Goal: Task Accomplishment & Management: Use online tool/utility

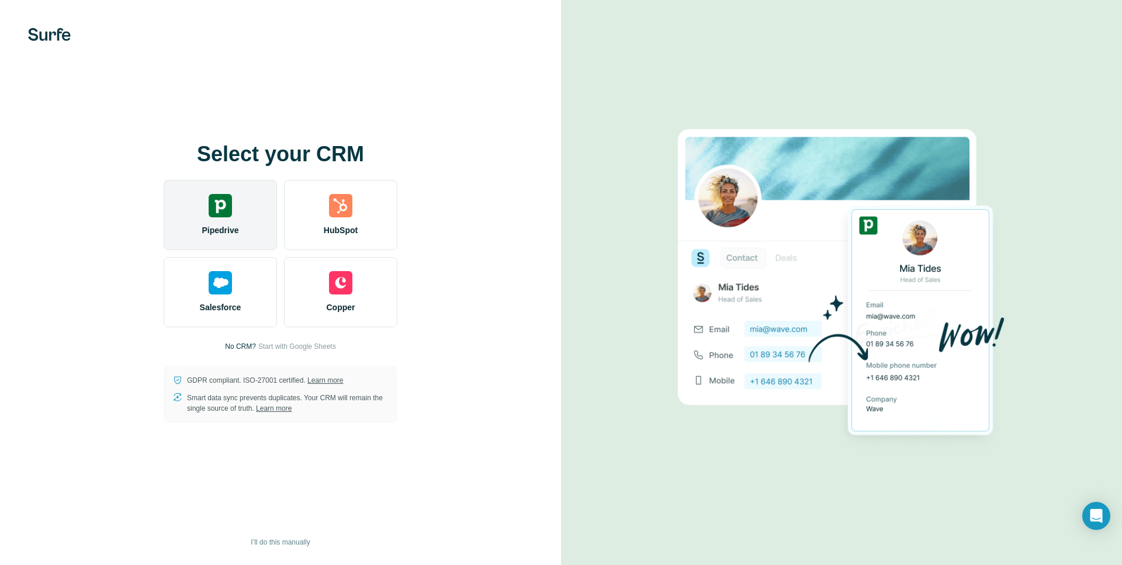
click at [237, 203] on div "Pipedrive" at bounding box center [220, 215] width 113 height 70
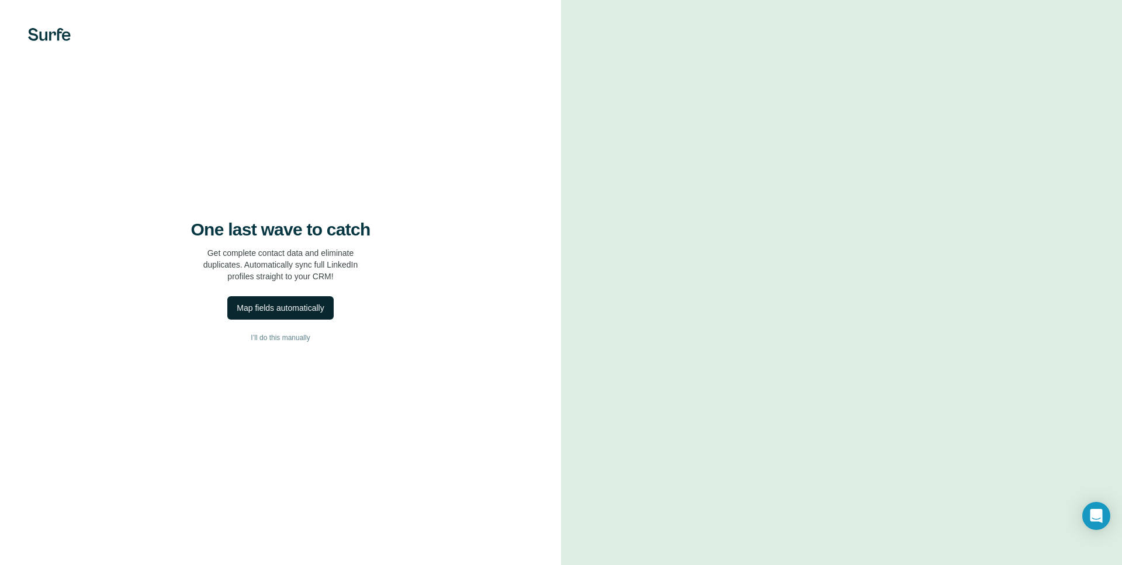
click at [302, 308] on div "Map fields automatically" at bounding box center [280, 308] width 87 height 12
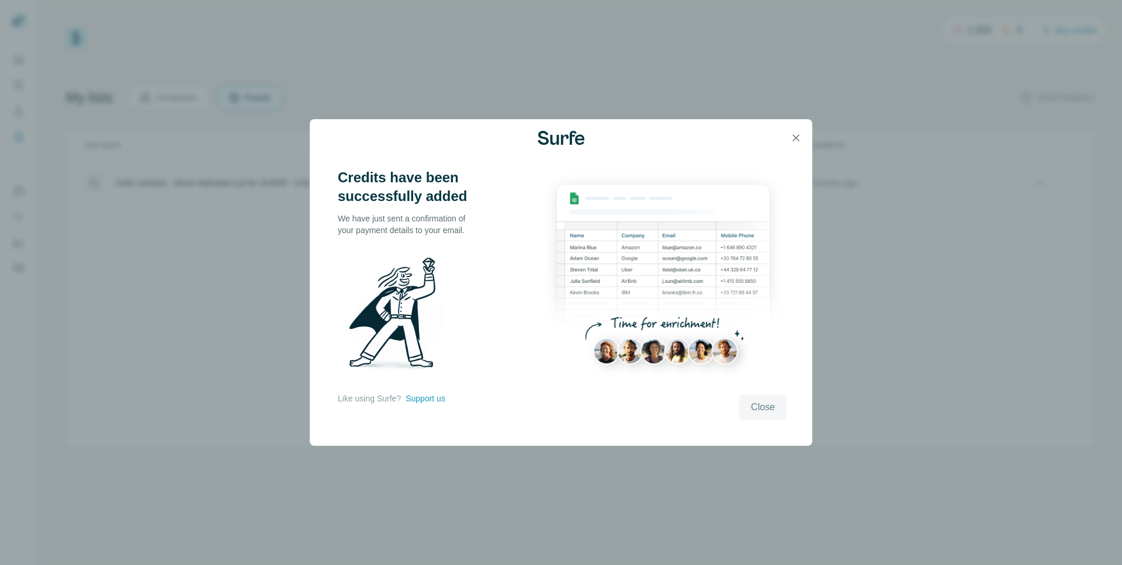
click at [765, 409] on span "Close" at bounding box center [763, 407] width 24 height 14
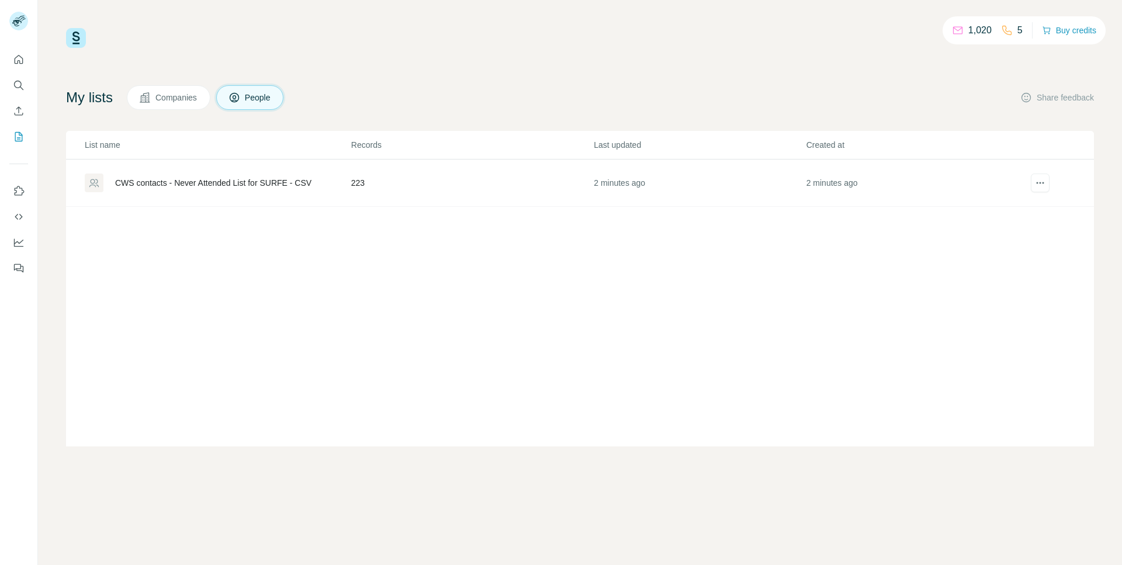
click at [264, 181] on div "CWS contacts - Never Attended List for SURFE - CSV" at bounding box center [213, 183] width 196 height 12
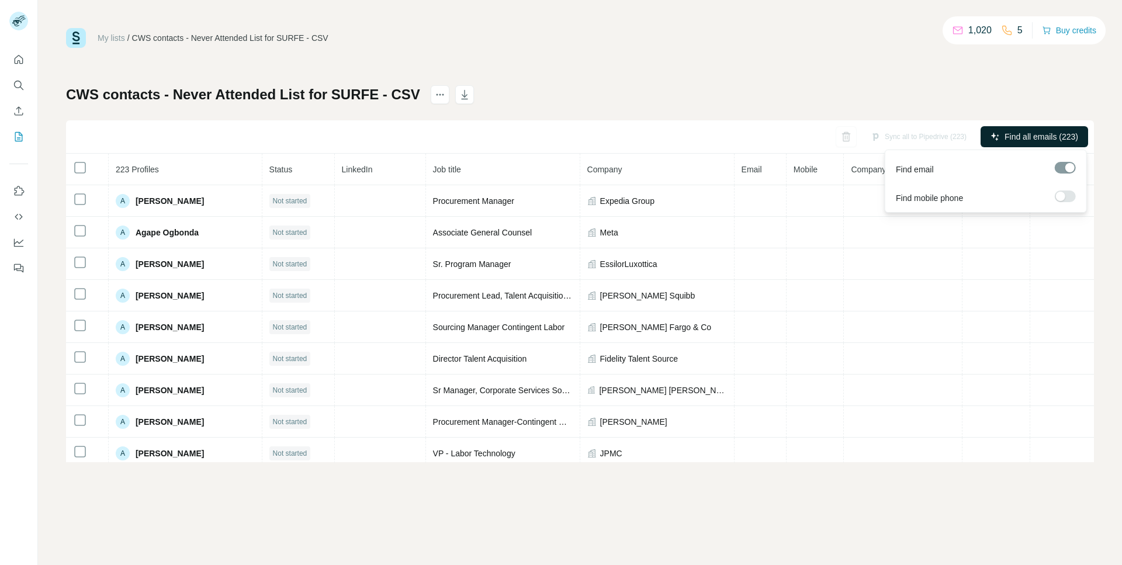
click at [1031, 133] on span "Find all emails (223)" at bounding box center [1041, 137] width 74 height 12
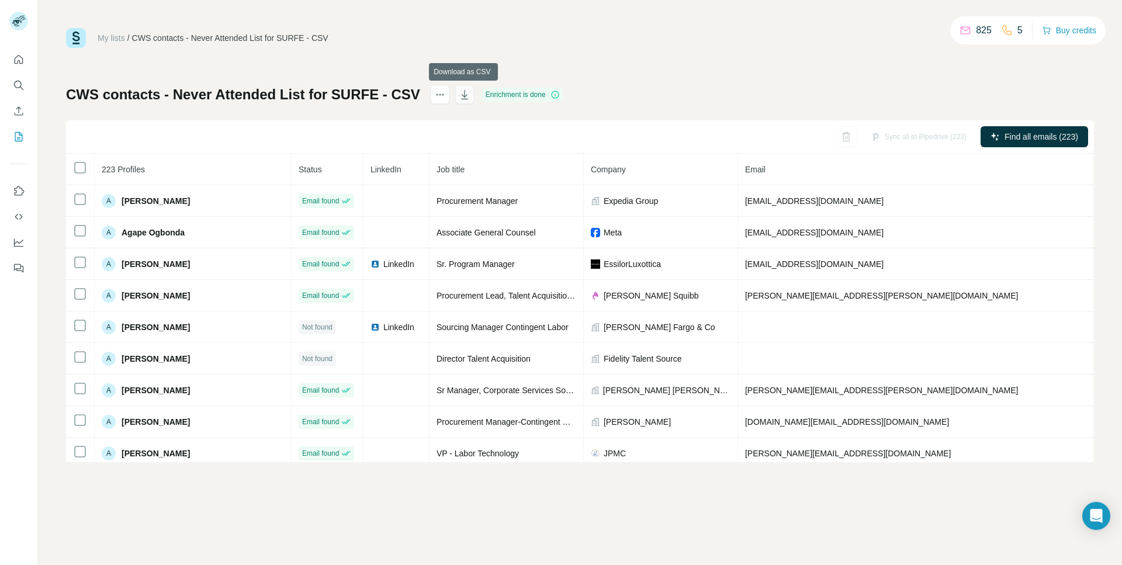
click at [465, 98] on icon "button" at bounding box center [465, 95] width 12 height 12
click at [392, 528] on div "My lists / CWS contacts - Never Attended List for SURFE - CSV 825 5 Buy credits…" at bounding box center [580, 282] width 1084 height 565
click at [19, 113] on icon "Enrich CSV" at bounding box center [19, 110] width 9 height 9
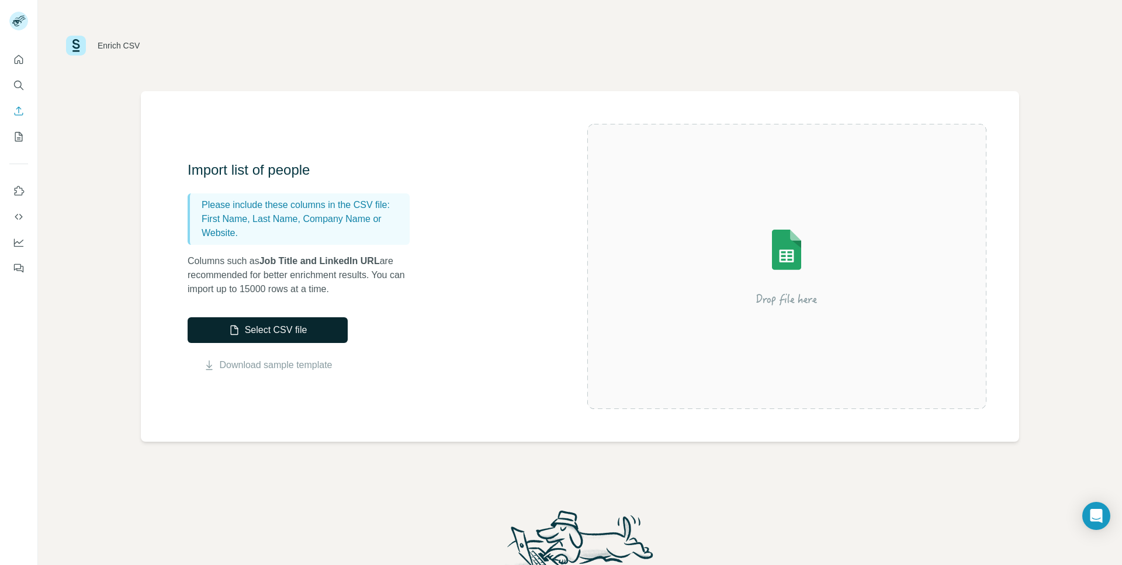
click at [273, 329] on button "Select CSV file" at bounding box center [268, 330] width 160 height 26
click at [315, 332] on button "Select CSV file" at bounding box center [268, 330] width 160 height 26
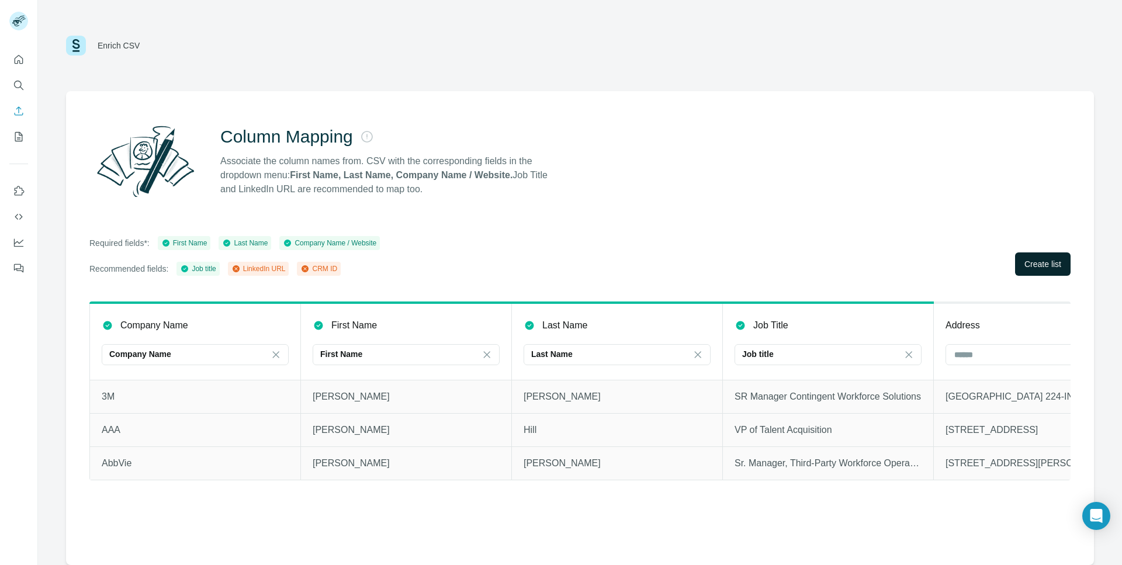
click at [1045, 266] on span "Create list" at bounding box center [1042, 264] width 37 height 12
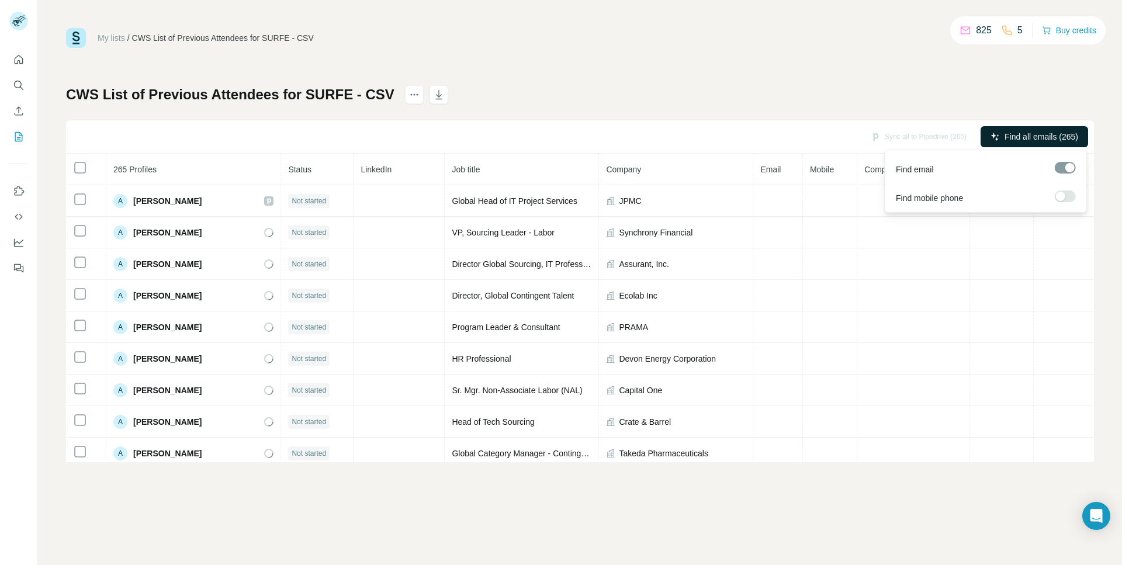
click at [1052, 130] on button "Find all emails (265)" at bounding box center [1035, 136] width 108 height 21
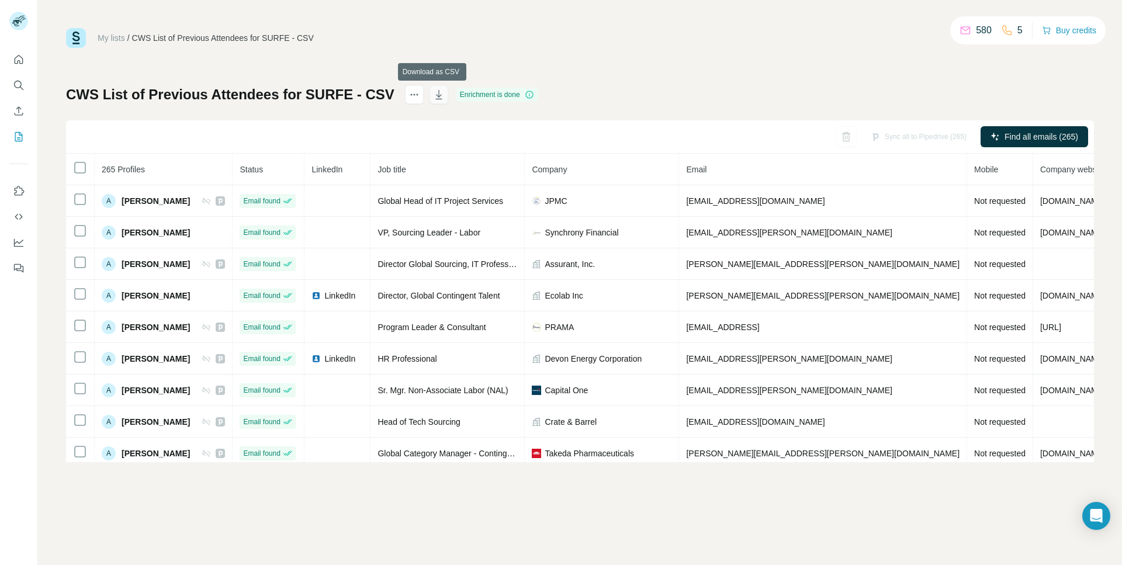
click at [436, 95] on icon "button" at bounding box center [439, 95] width 12 height 12
click at [497, 55] on div "My lists / CWS List of Previous Attendees for SURFE - CSV 580 5 Buy credits CWS…" at bounding box center [580, 245] width 1028 height 434
